Goal: Obtain resource: Obtain resource

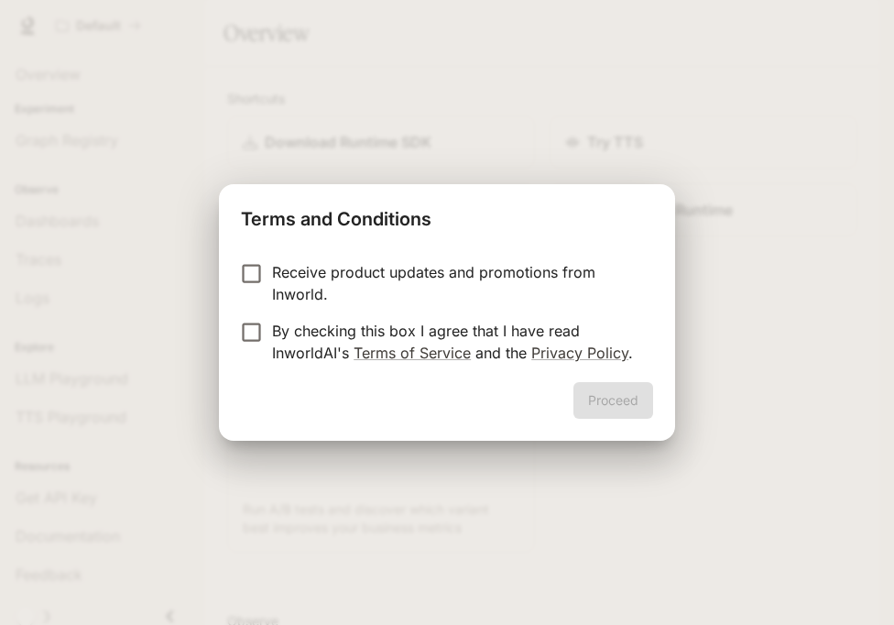
click at [470, 341] on p "By checking this box I agree that I have read InworldAI's Terms of Service and …" at bounding box center [455, 342] width 366 height 44
click at [604, 393] on button "Proceed" at bounding box center [613, 400] width 80 height 37
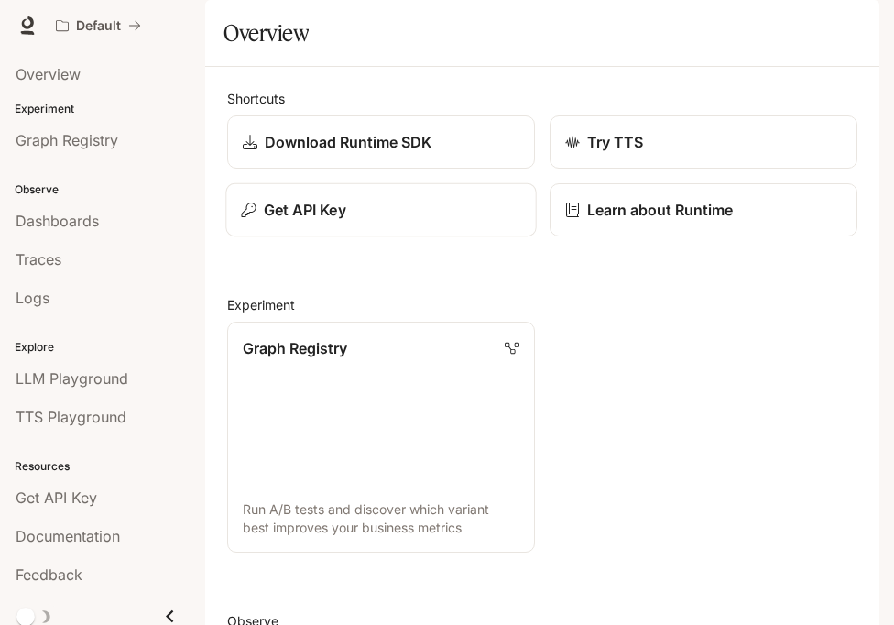
click at [393, 221] on div "Get API Key" at bounding box center [380, 210] width 279 height 22
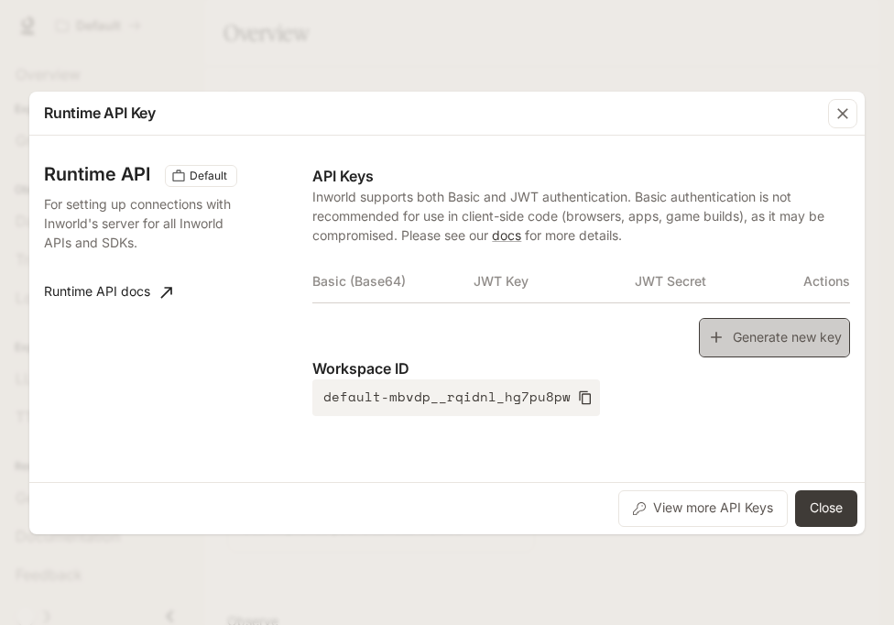
click at [723, 330] on icon "button" at bounding box center [716, 337] width 18 height 18
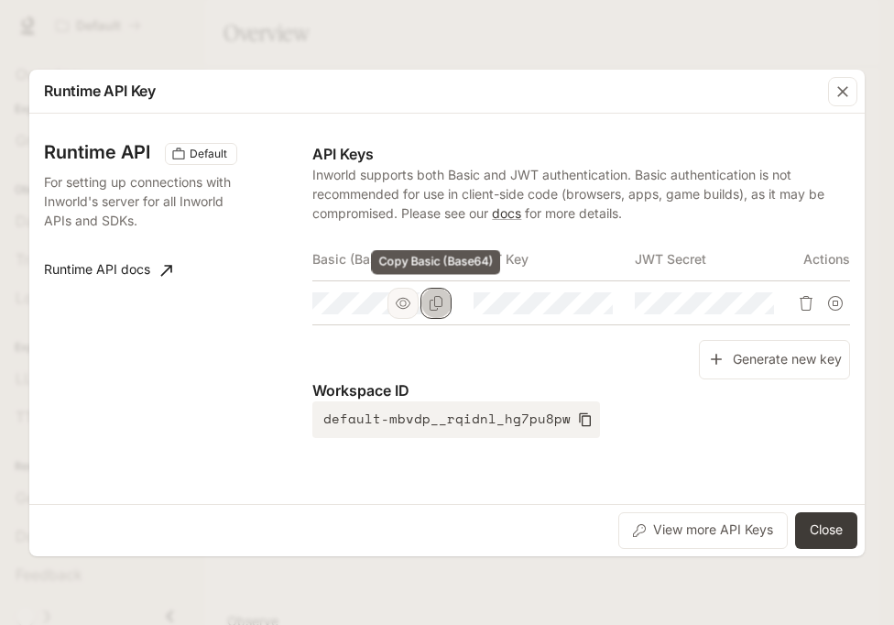
click at [448, 312] on button "Copy Basic (Base64)" at bounding box center [435, 303] width 31 height 31
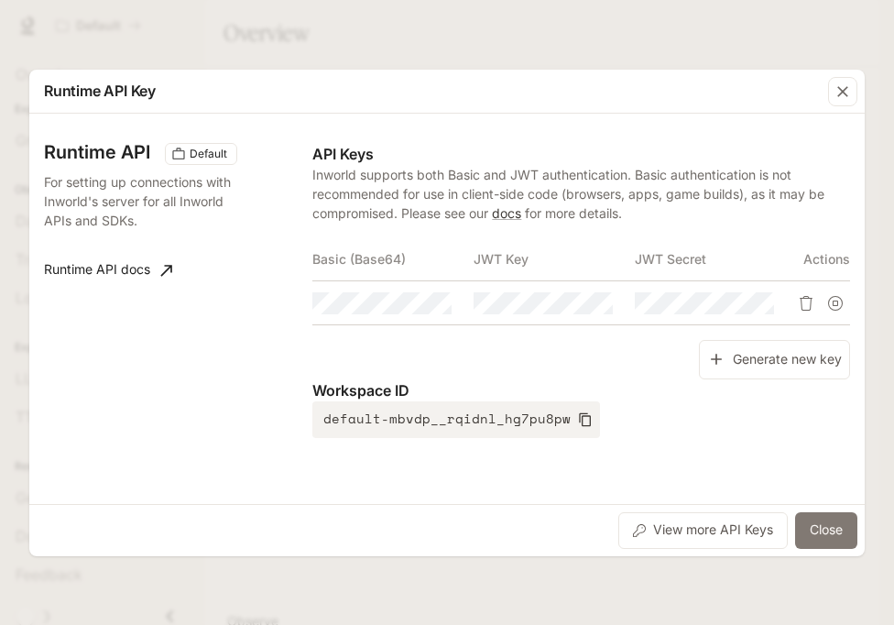
click at [838, 531] on button "Close" at bounding box center [826, 530] width 62 height 37
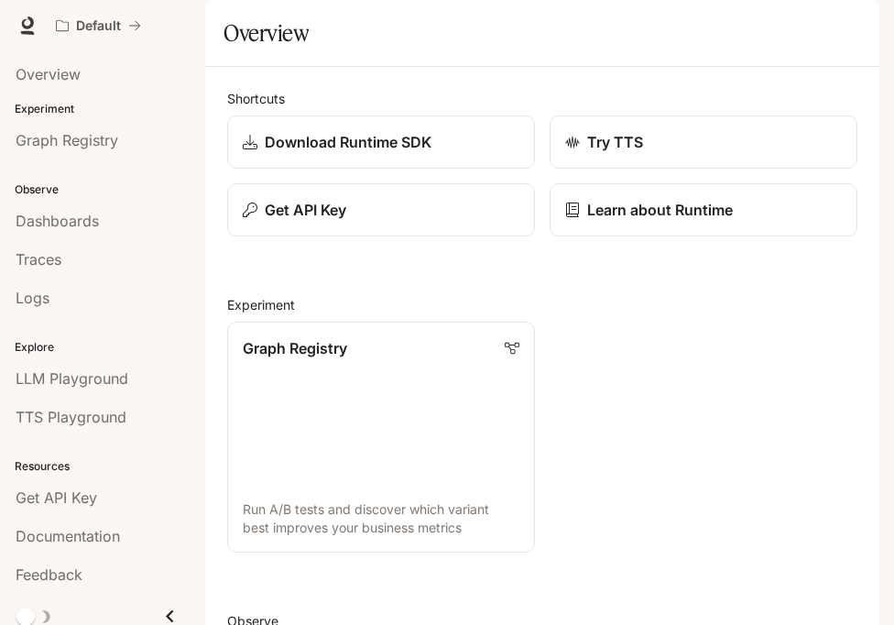
click at [855, 19] on icon "button" at bounding box center [853, 25] width 15 height 15
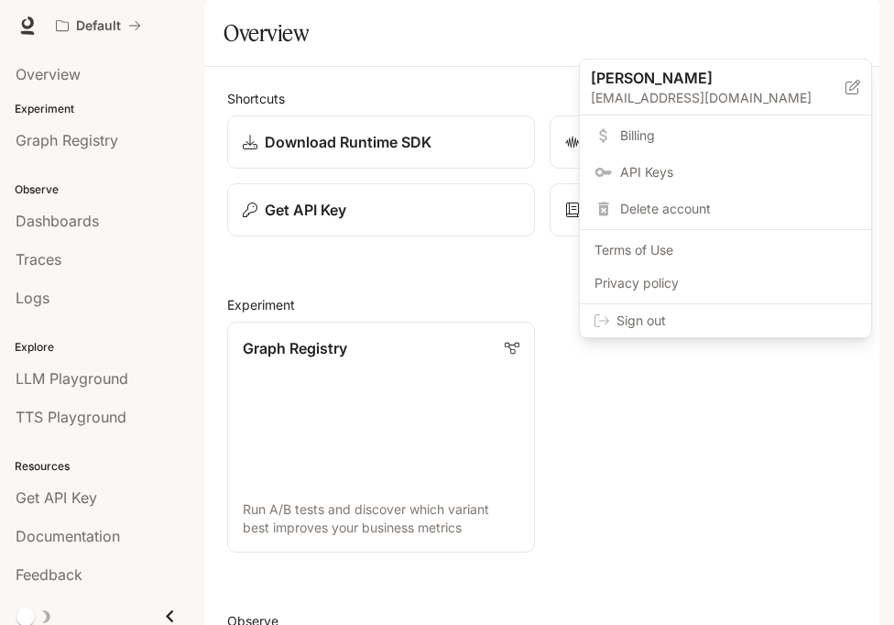
click at [743, 319] on span "Sign out" at bounding box center [736, 320] width 240 height 18
